Goal: Task Accomplishment & Management: Use online tool/utility

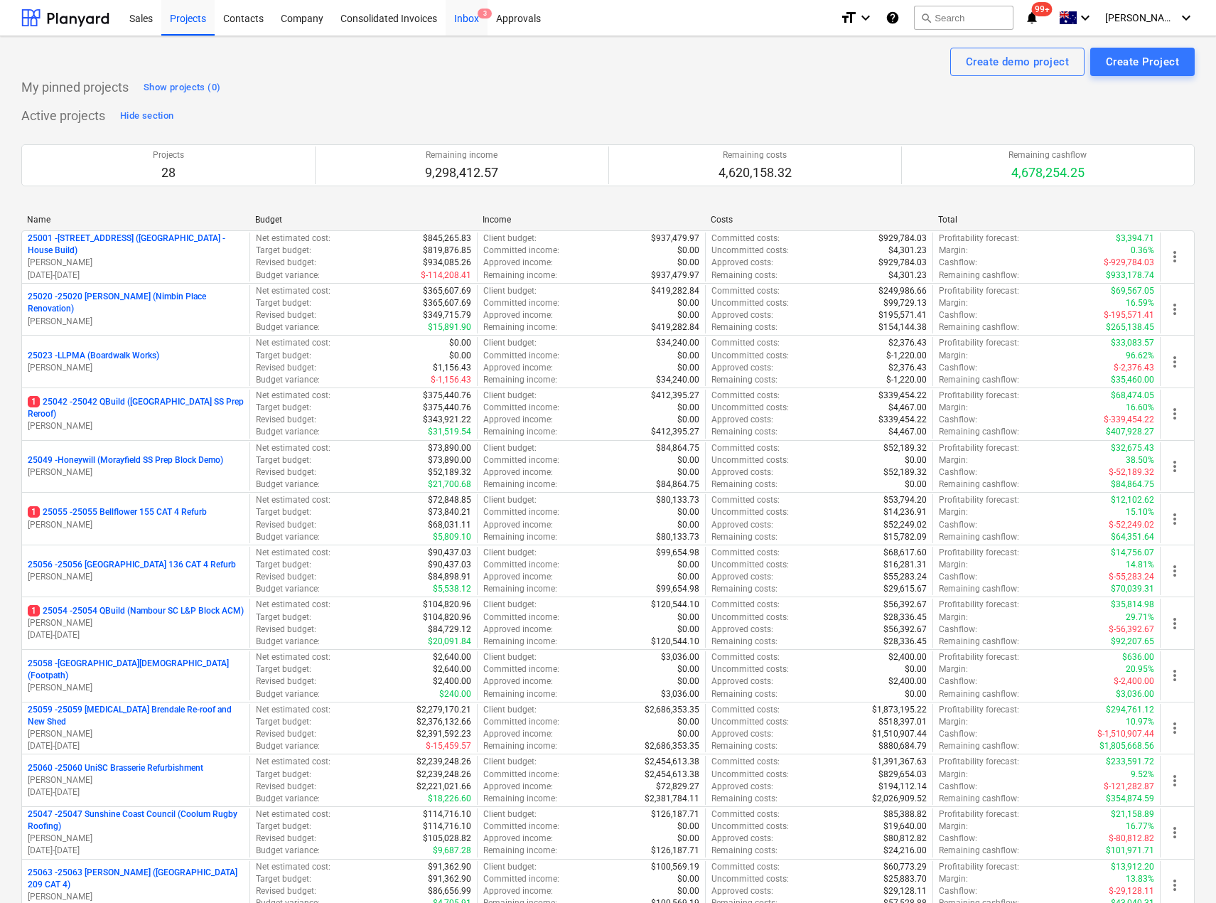
click at [472, 14] on div "Inbox 3" at bounding box center [467, 17] width 42 height 36
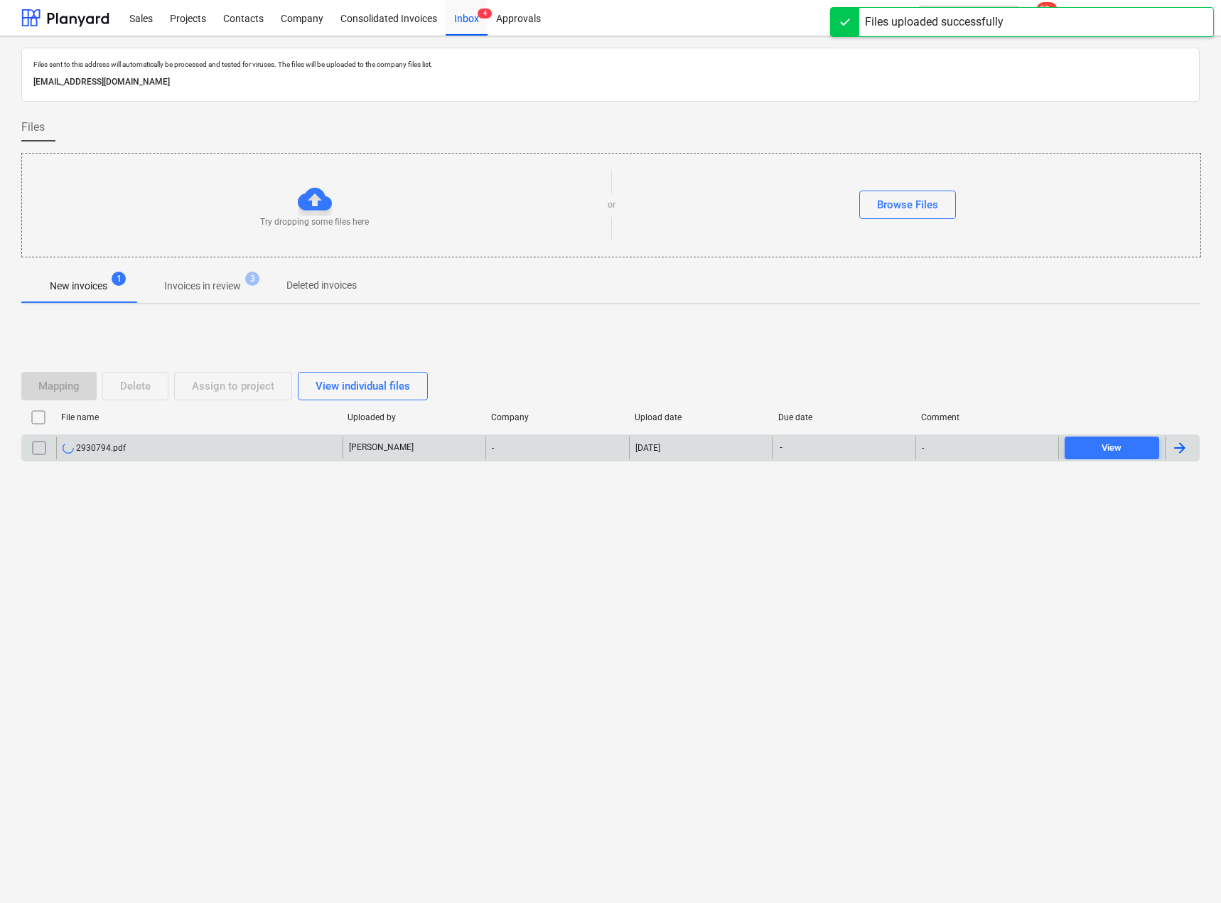
click at [109, 445] on div "2930794.pdf" at bounding box center [94, 447] width 63 height 11
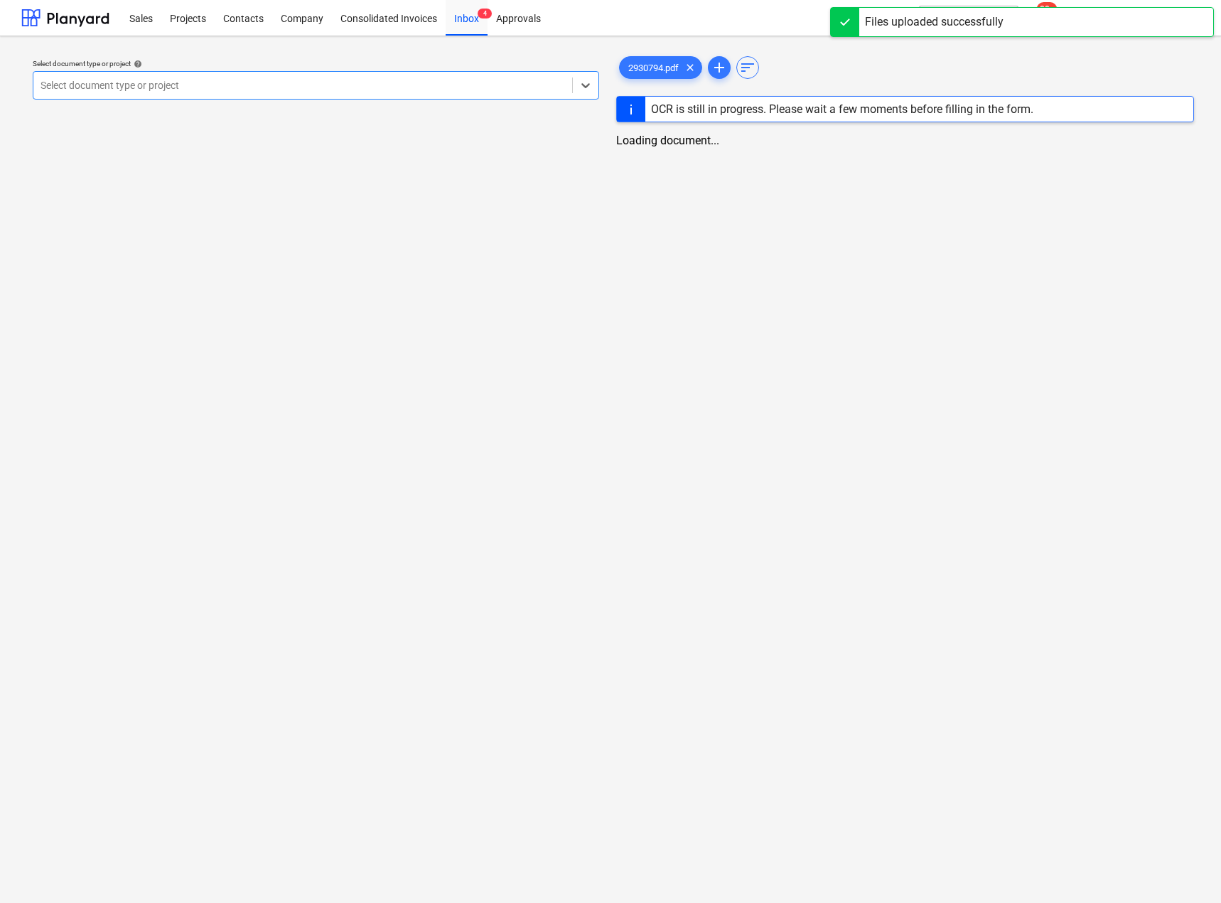
click at [129, 86] on div at bounding box center [303, 85] width 525 height 14
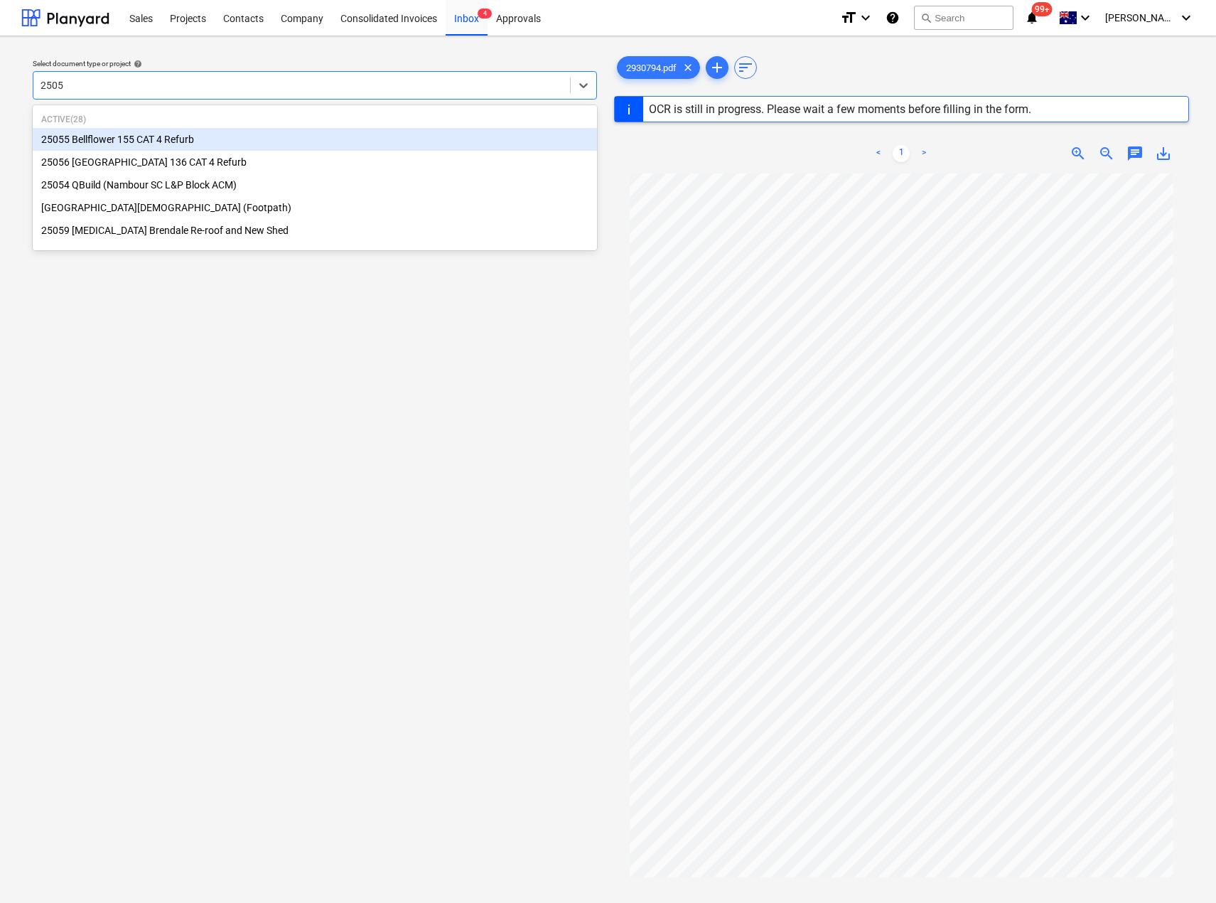
type input "25054"
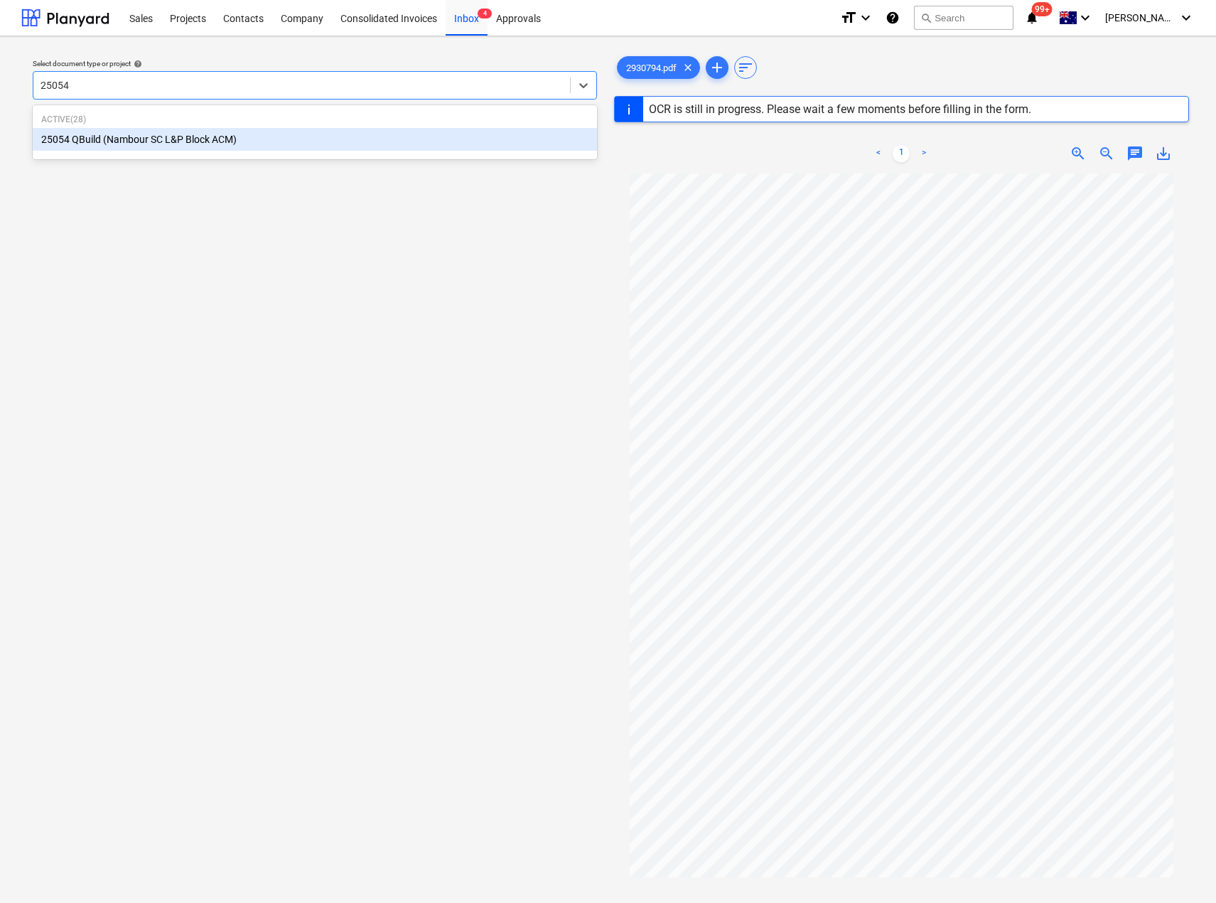
click at [121, 139] on div "25054 QBuild (Nambour SC L&P Block ACM)" at bounding box center [315, 139] width 564 height 23
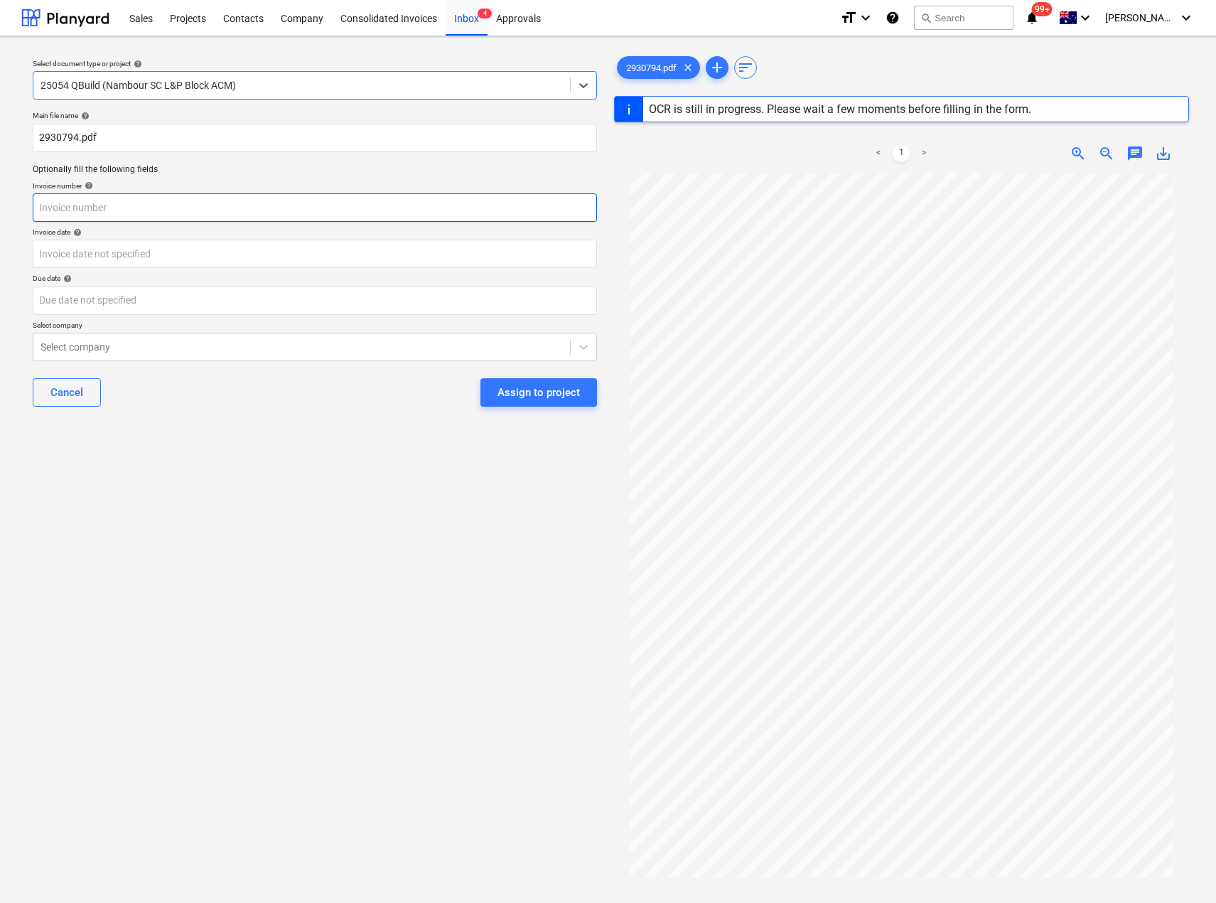
type input "2930794"
type input "[DATE]"
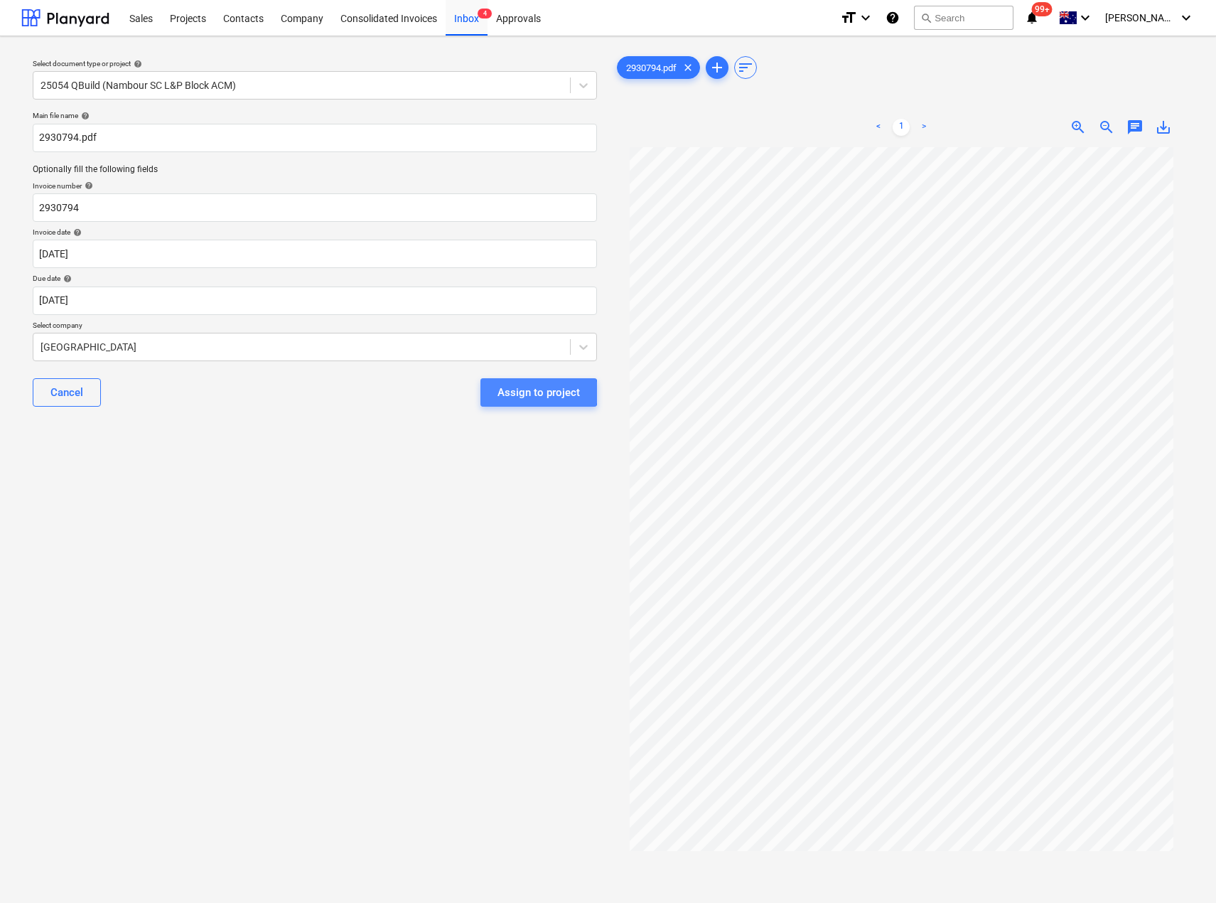
click at [526, 392] on div "Assign to project" at bounding box center [539, 392] width 82 height 18
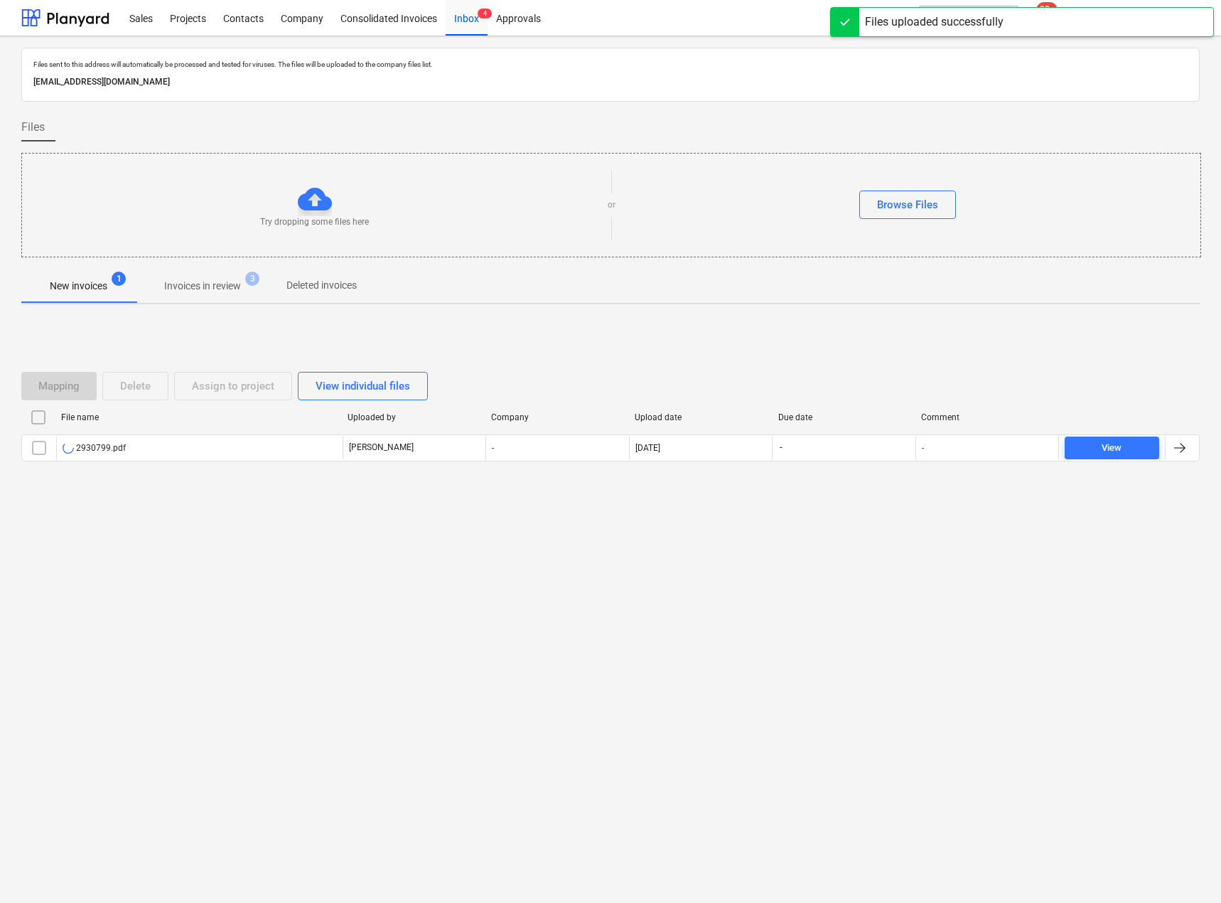
click at [97, 446] on div "2930799.pdf" at bounding box center [94, 447] width 63 height 11
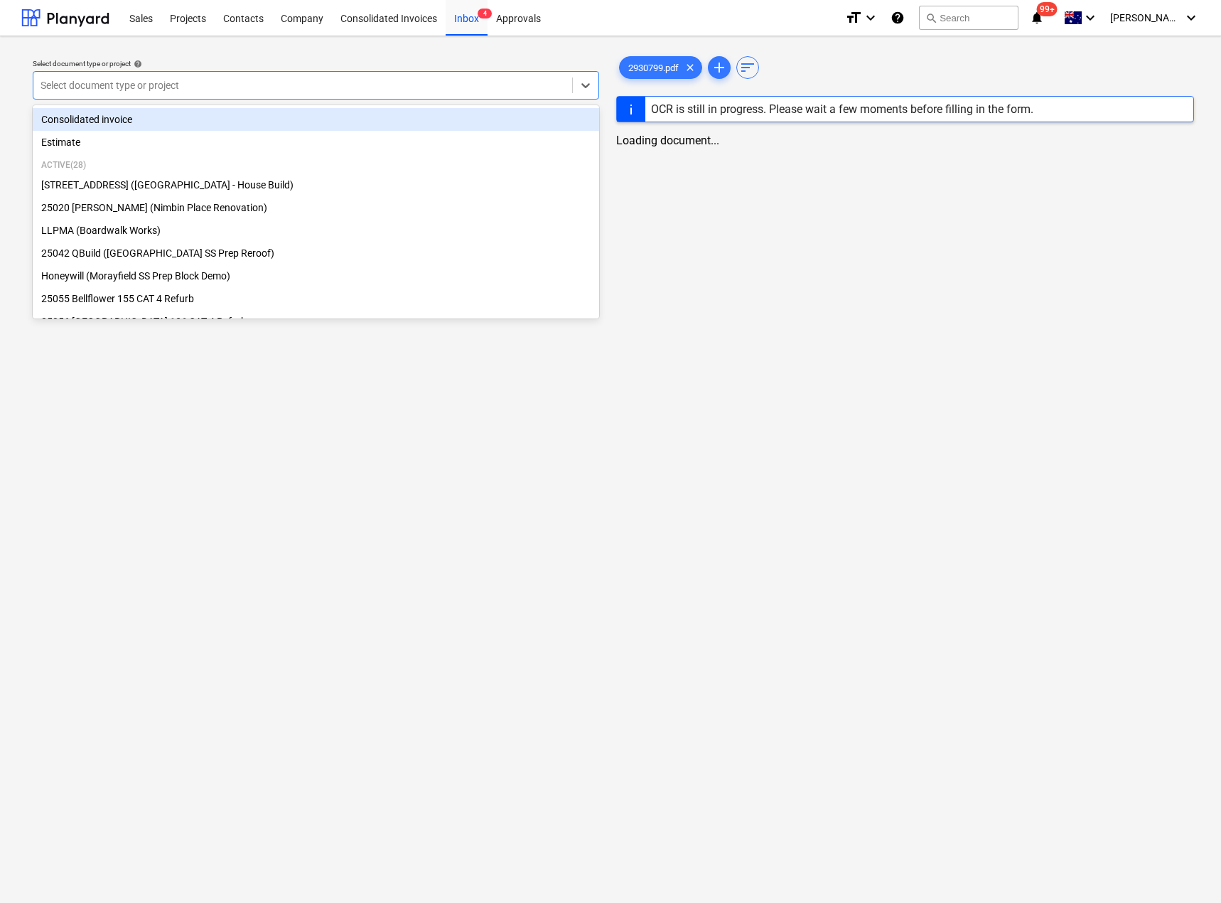
click at [63, 81] on div at bounding box center [303, 85] width 525 height 14
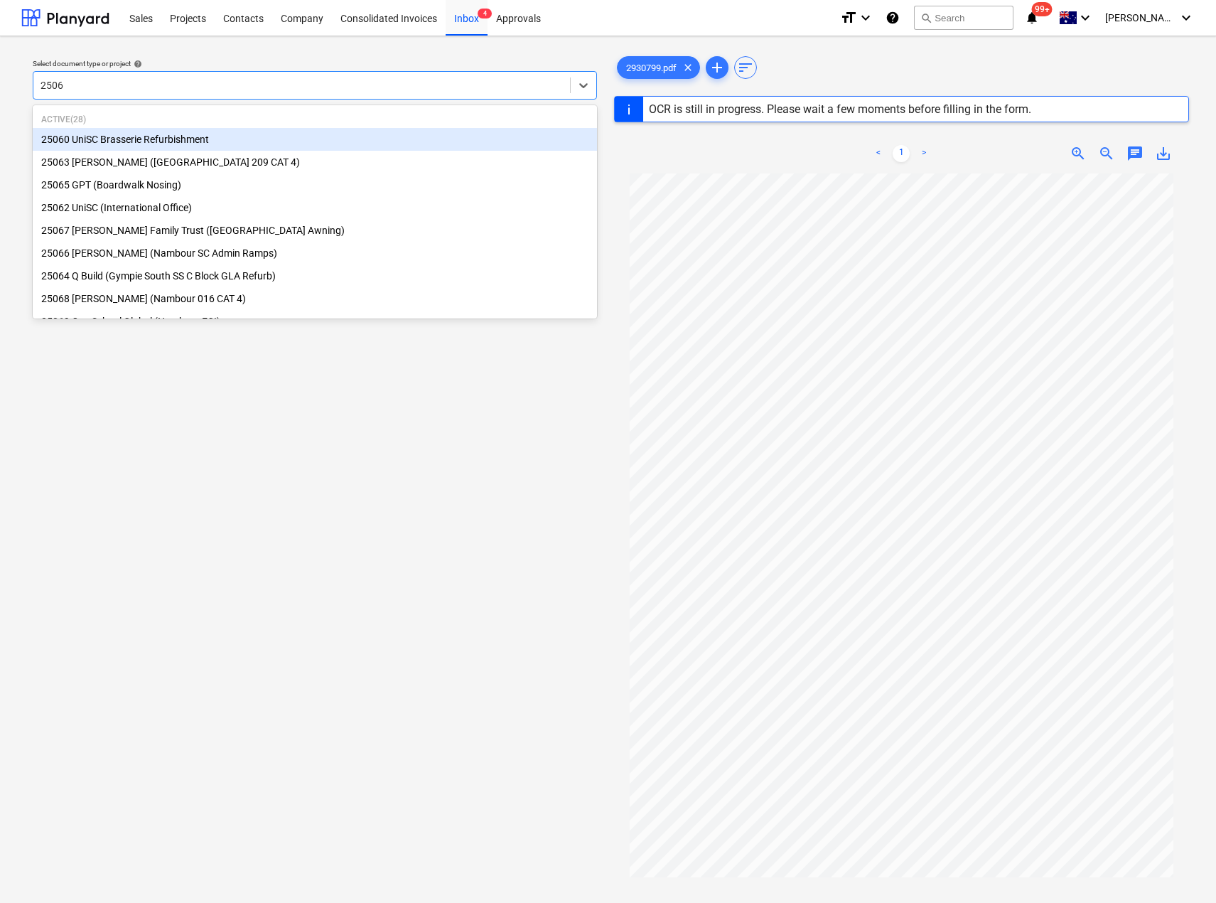
type input "25066"
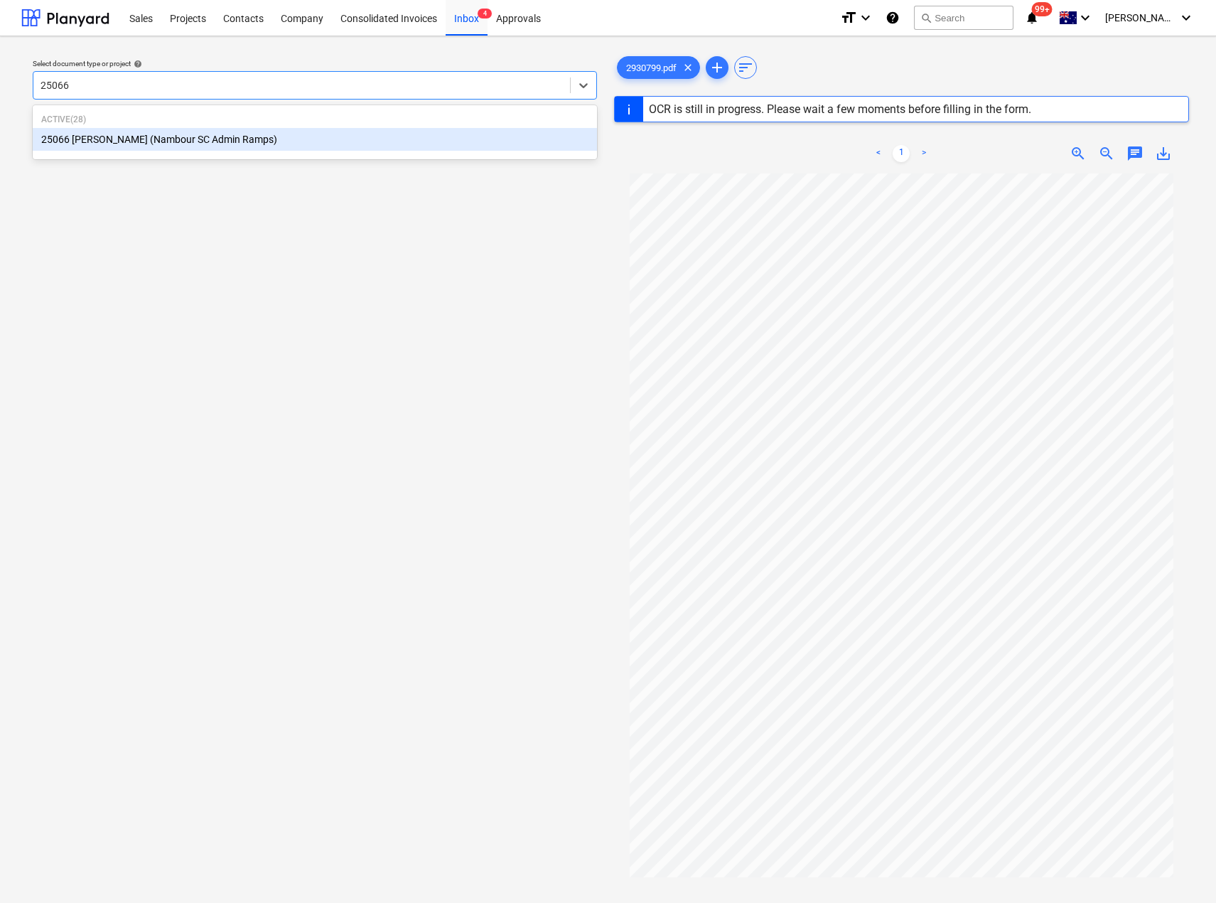
click at [90, 142] on div "25066 [PERSON_NAME] (Nambour SC Admin Ramps)" at bounding box center [315, 139] width 564 height 23
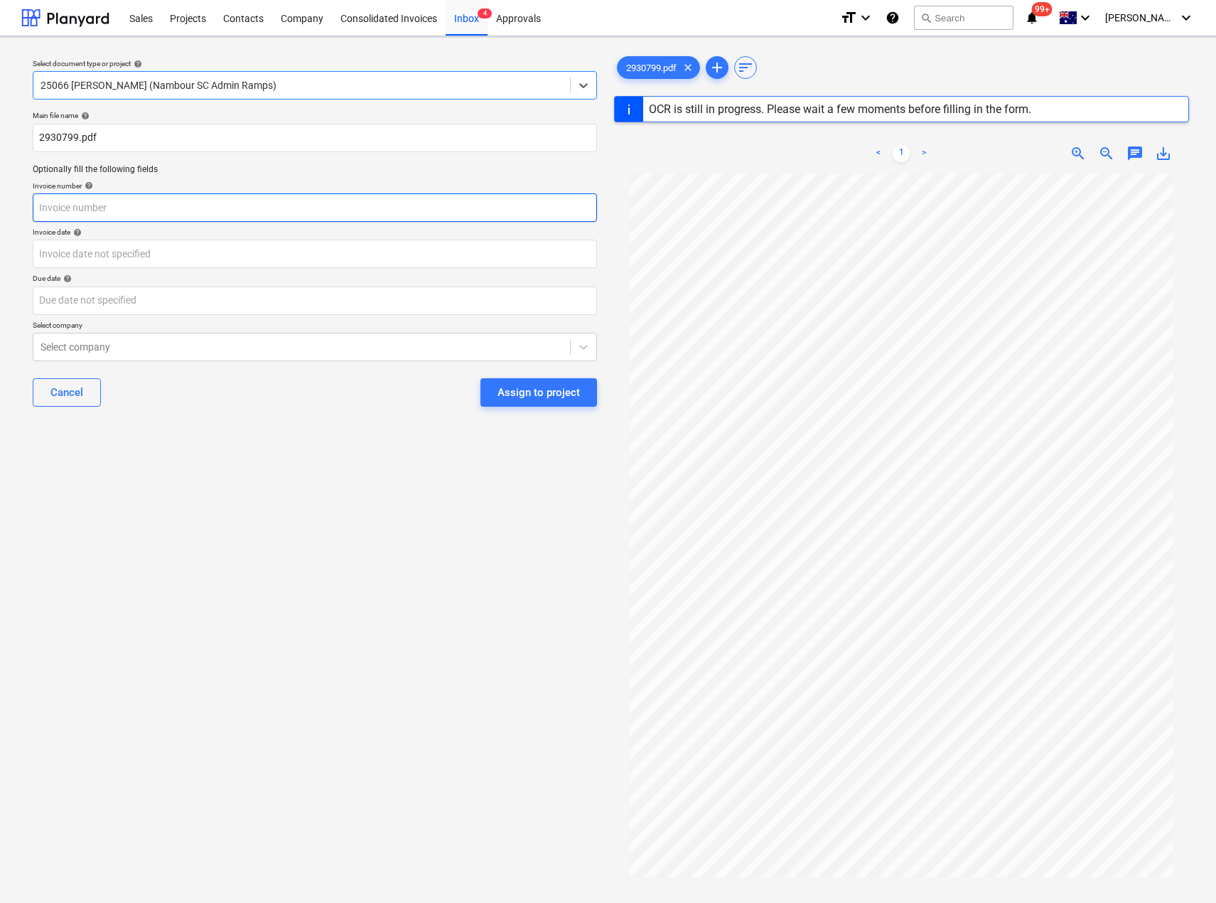
type input "2930799"
type input "[DATE]"
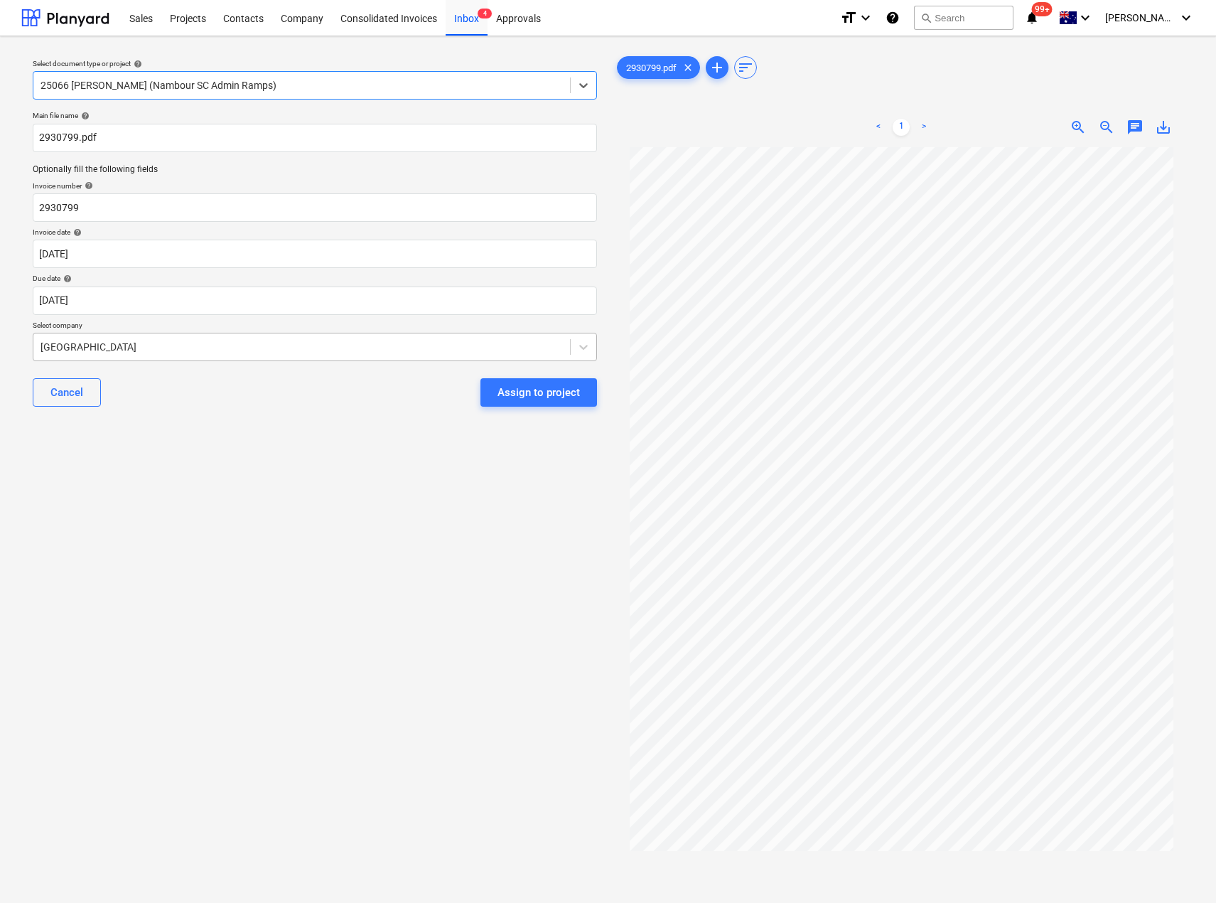
click at [120, 341] on div at bounding box center [302, 347] width 522 height 14
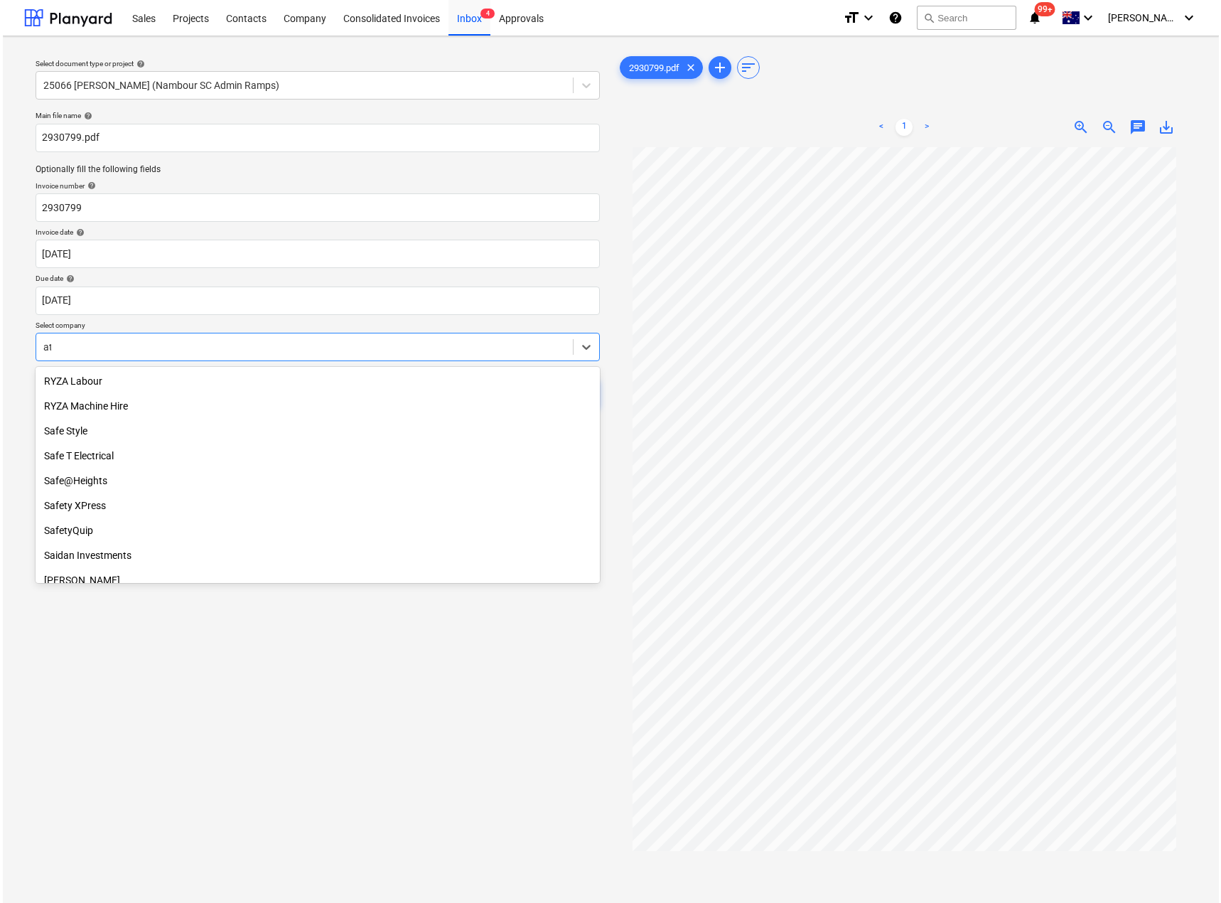
scroll to position [2524, 0]
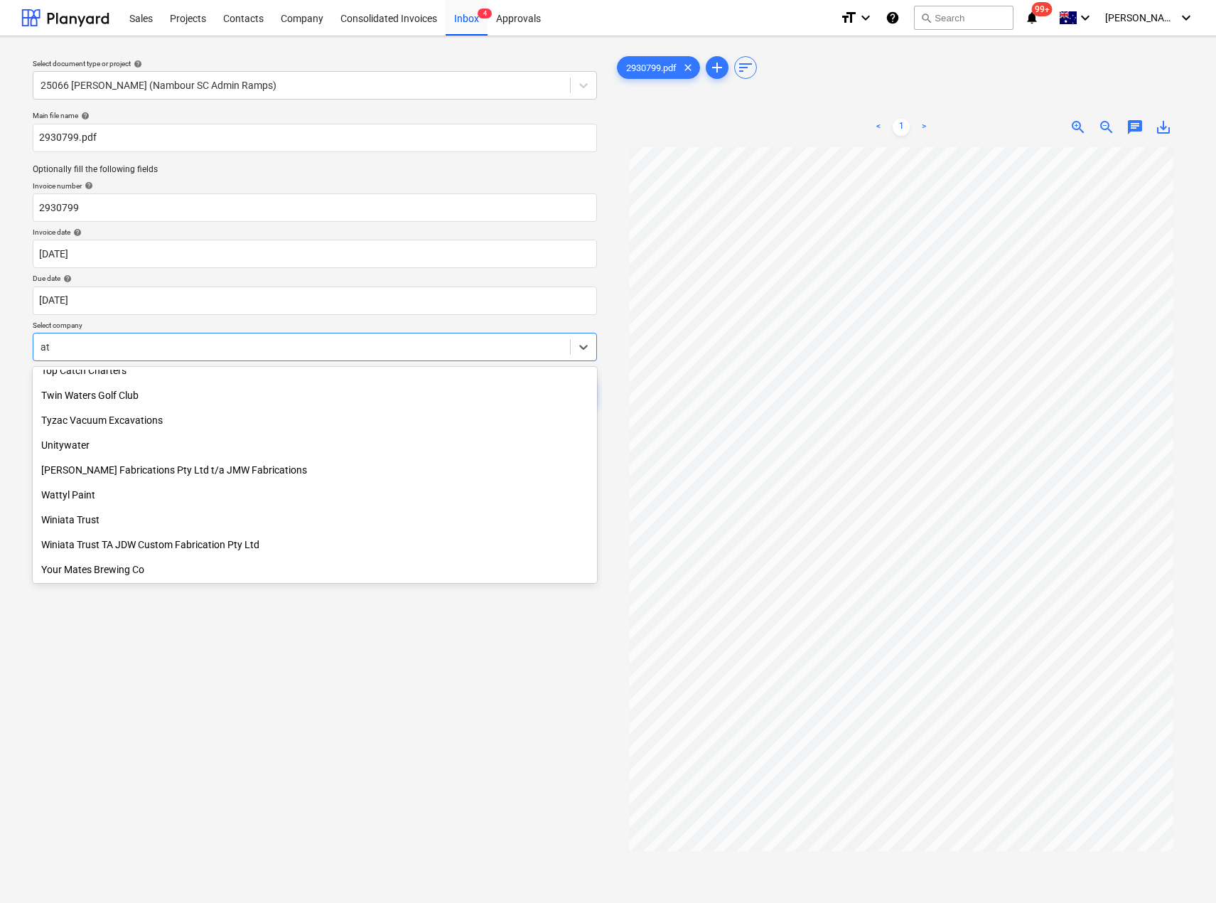
type input "atf"
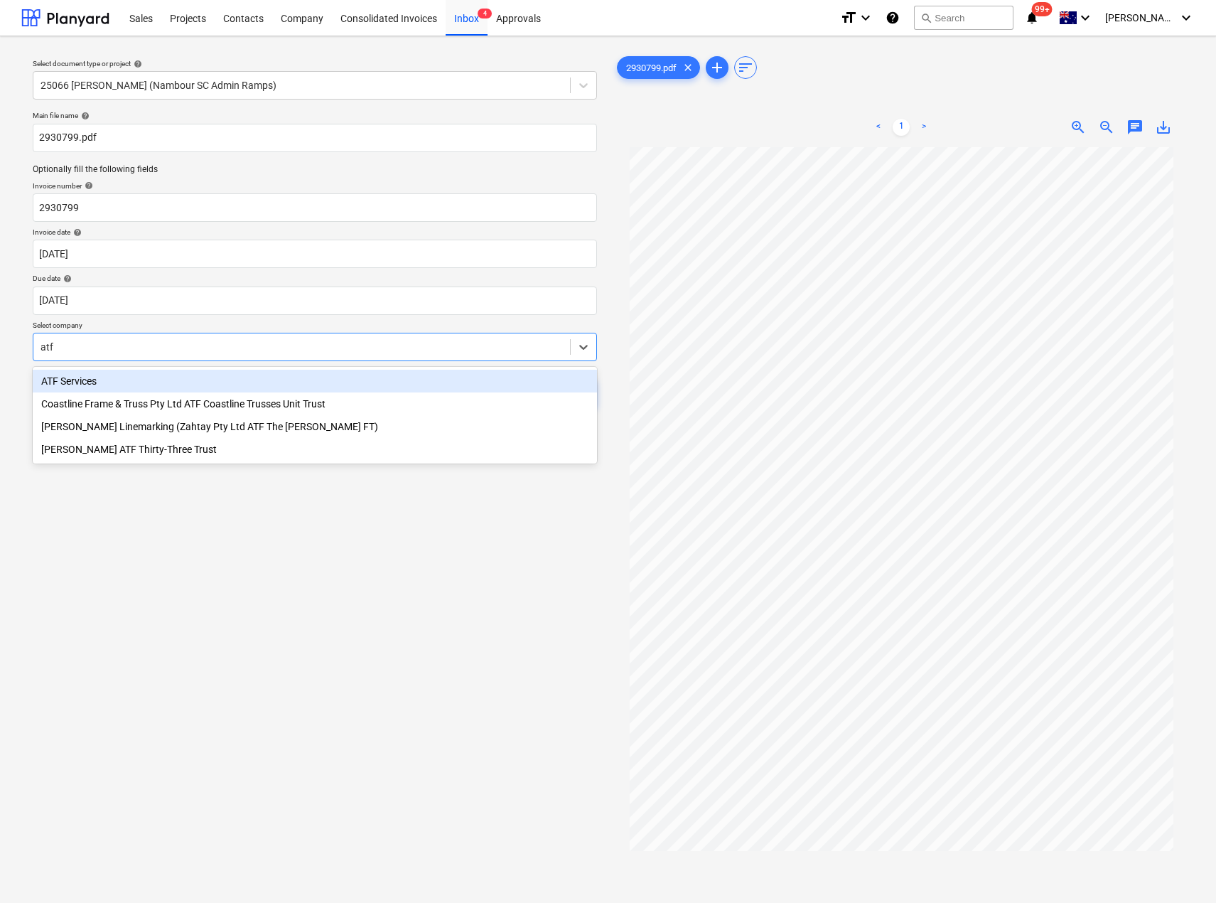
click at [104, 377] on div "ATF Services" at bounding box center [315, 381] width 564 height 23
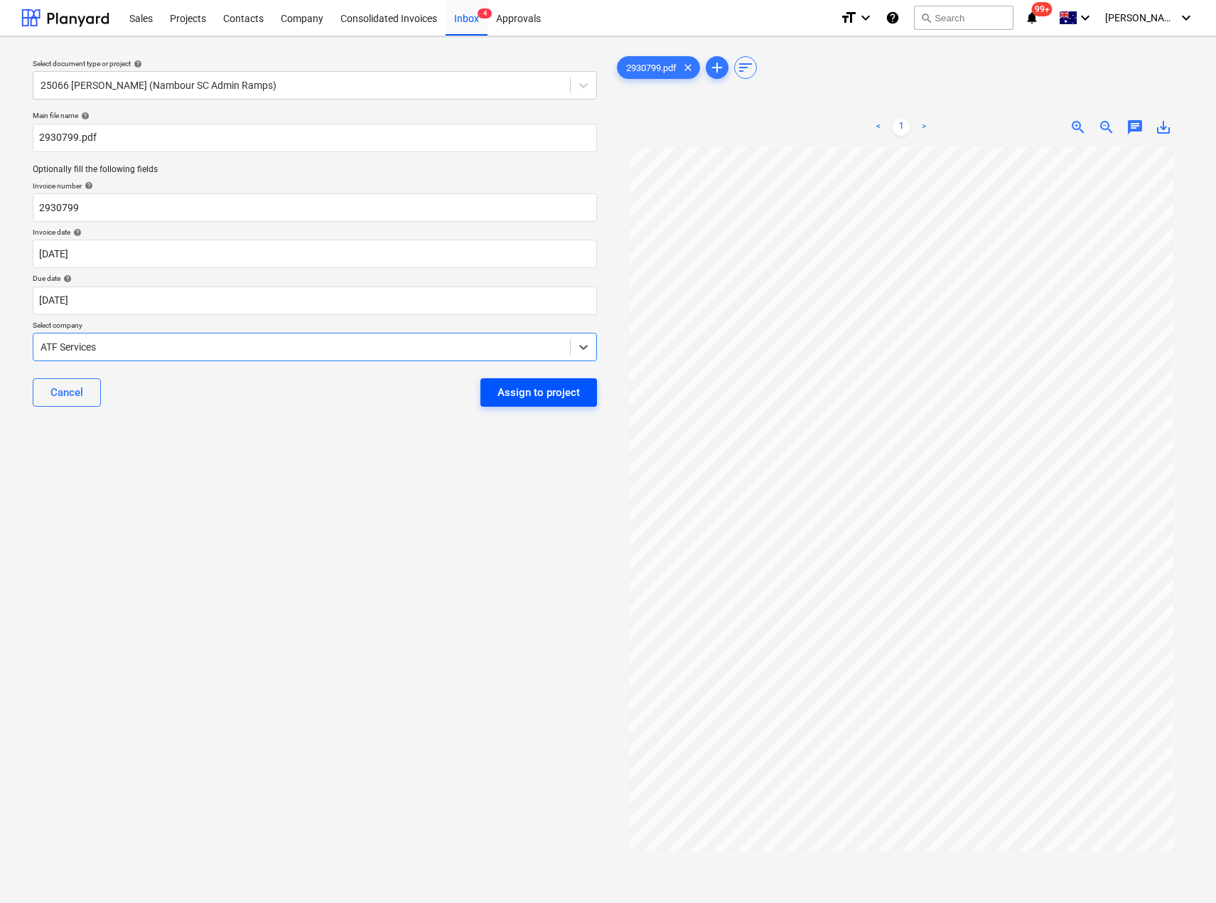
click at [532, 385] on div "Assign to project" at bounding box center [539, 392] width 82 height 18
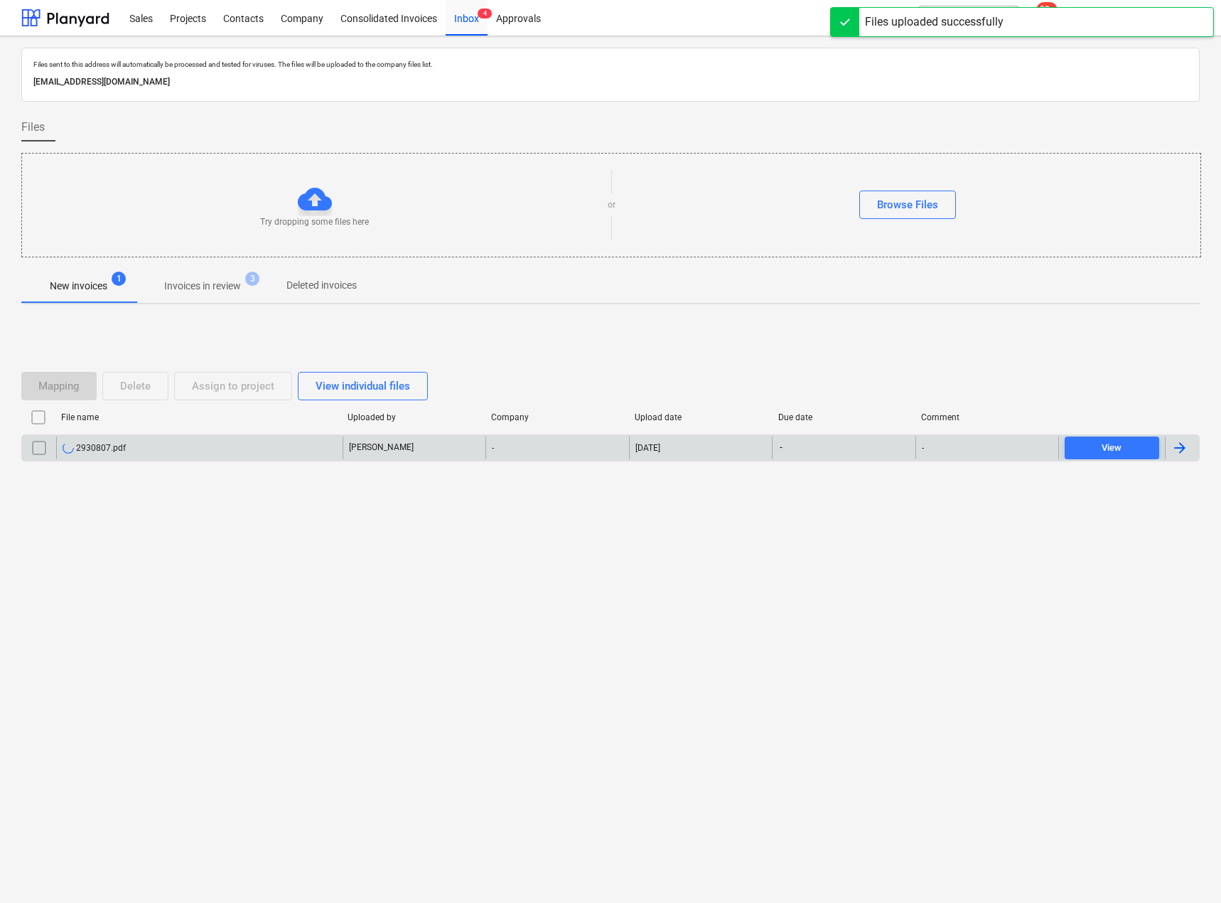
click at [99, 445] on div "2930807.pdf" at bounding box center [94, 447] width 63 height 11
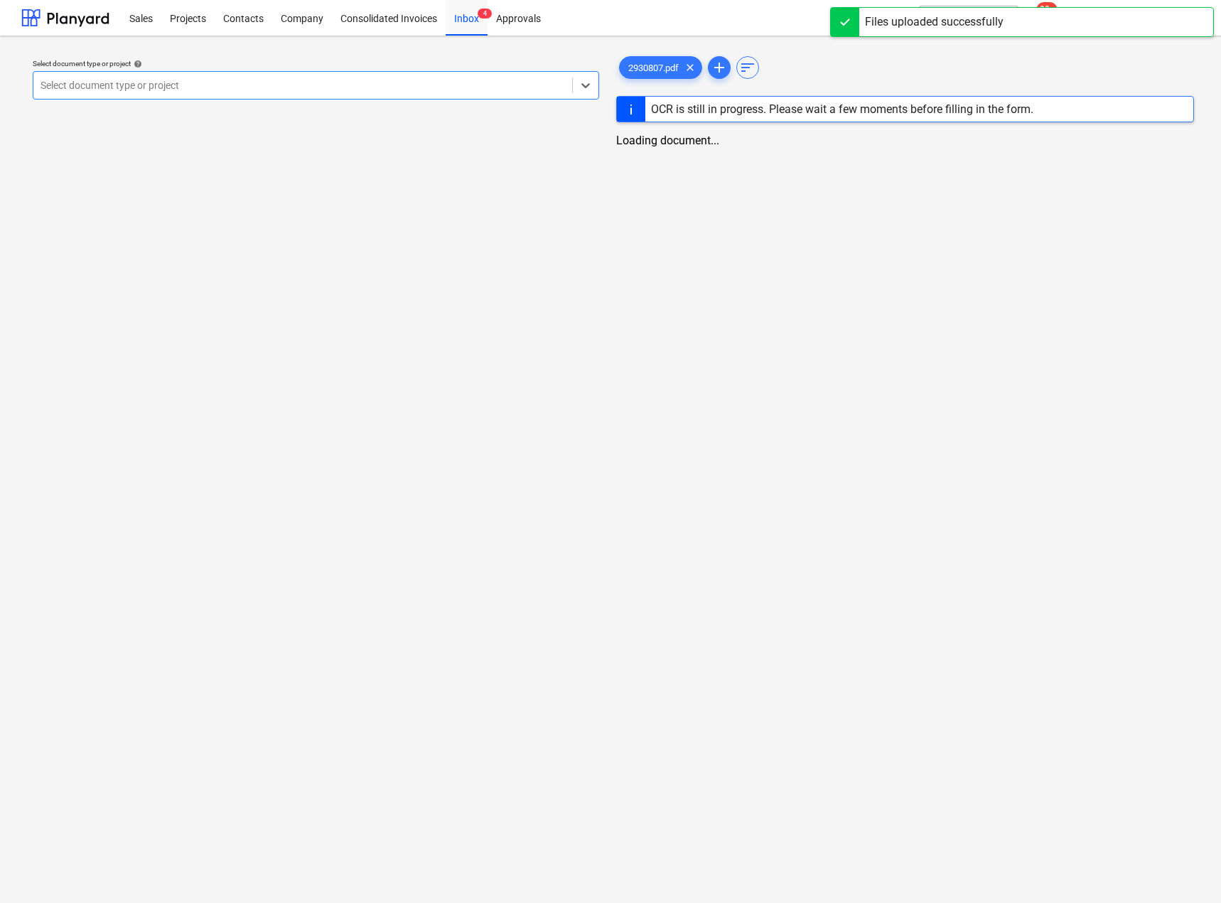
click at [138, 87] on div at bounding box center [303, 85] width 525 height 14
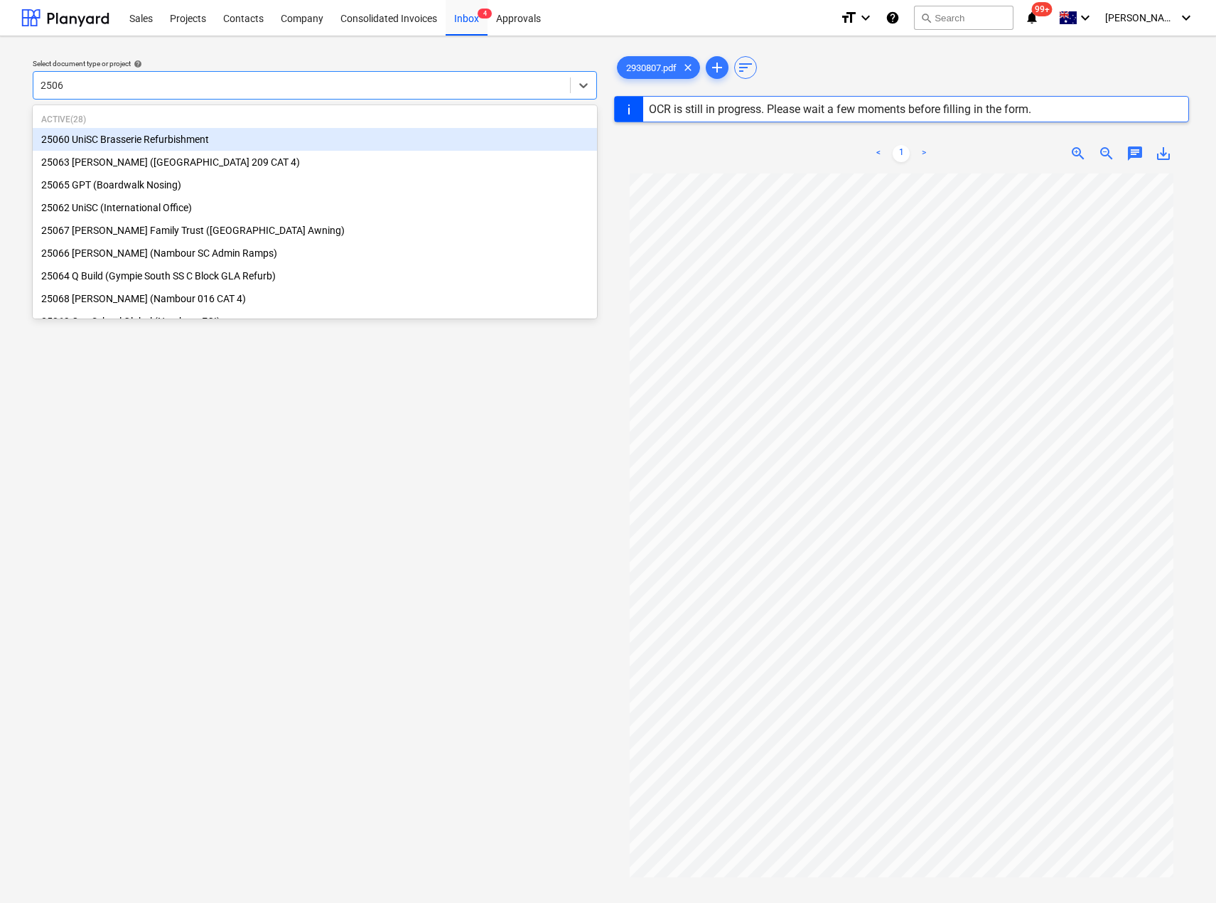
type input "25060"
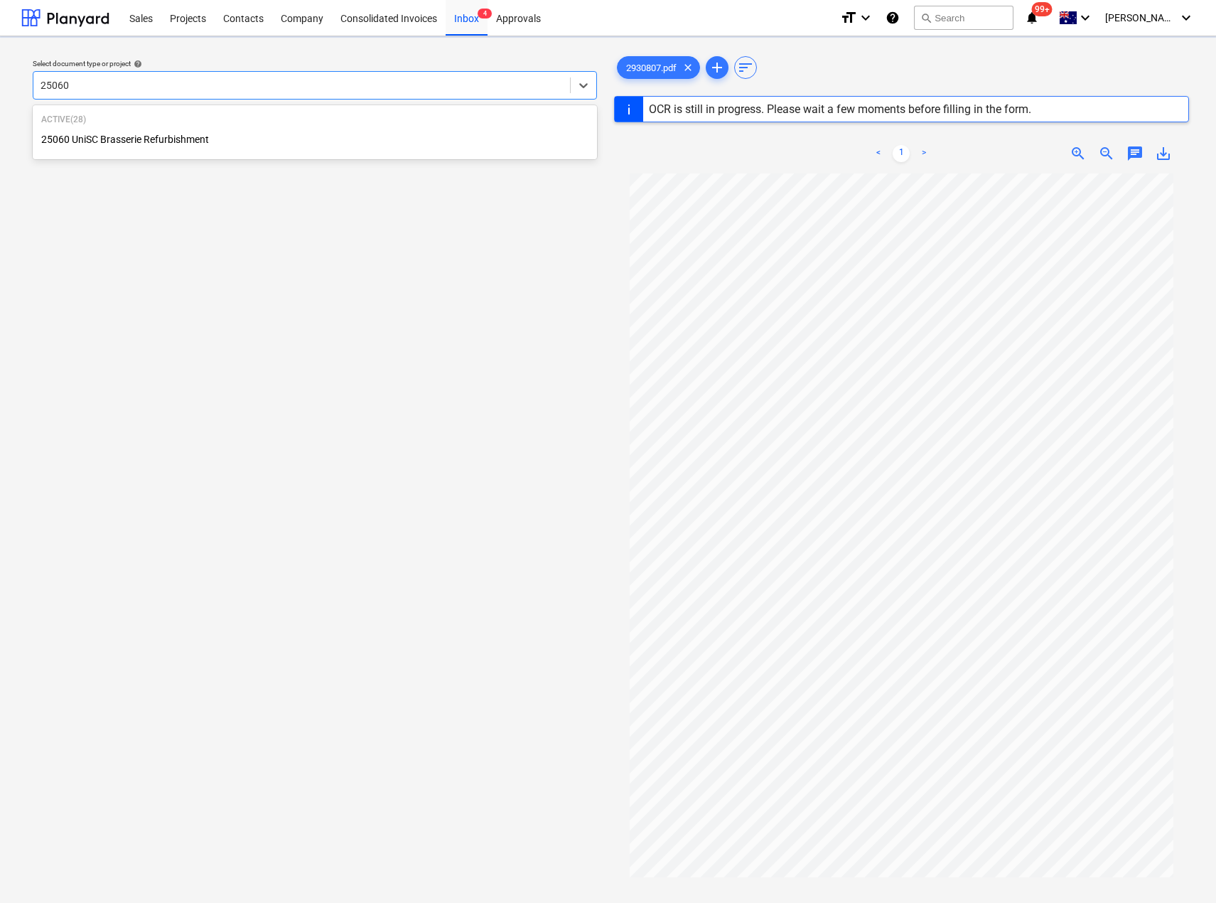
click at [164, 139] on div "25060 UniSC Brasserie Refurbishment" at bounding box center [315, 139] width 564 height 23
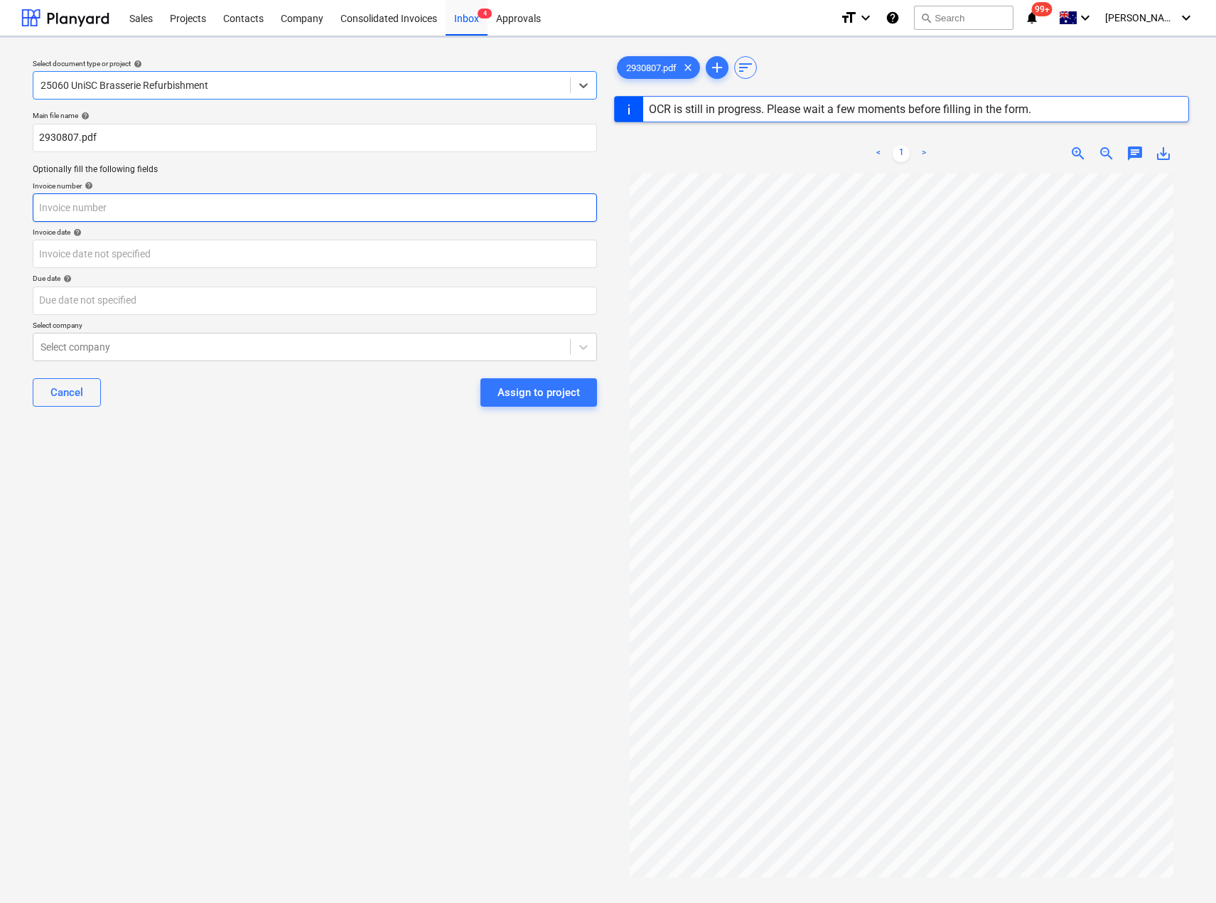
type input "2930807"
type input "[DATE]"
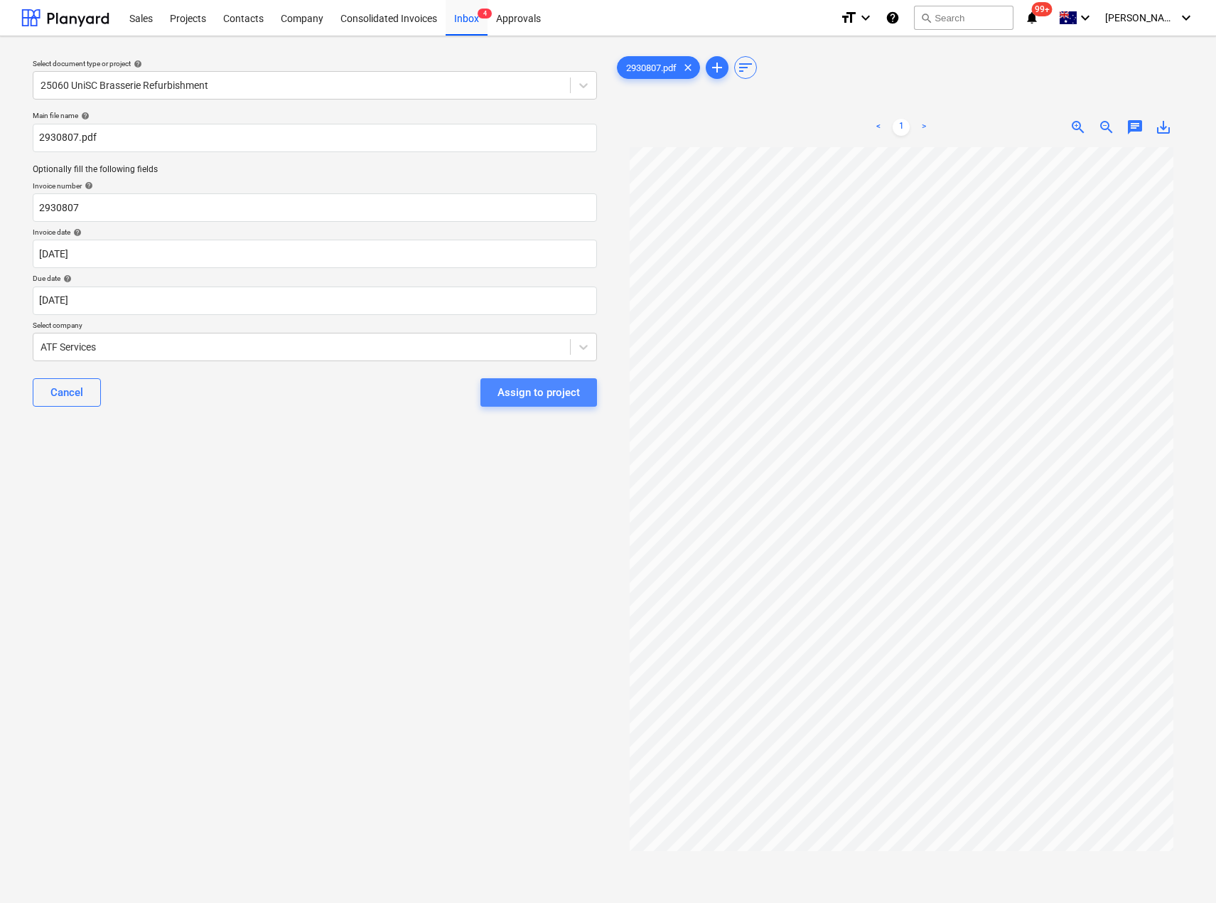
click at [519, 402] on div "Assign to project" at bounding box center [539, 392] width 82 height 18
